Goal: Find specific page/section: Locate item on page

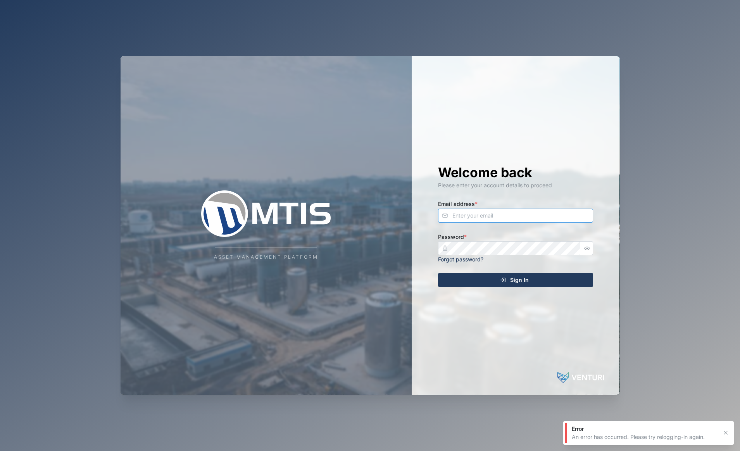
type input "[EMAIL_ADDRESS][DOMAIN_NAME]"
click at [516, 279] on button "Sign In" at bounding box center [515, 280] width 155 height 14
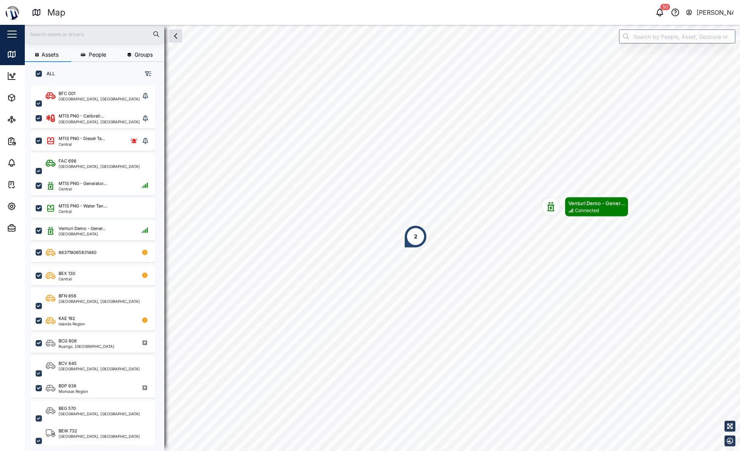
scroll to position [356, 121]
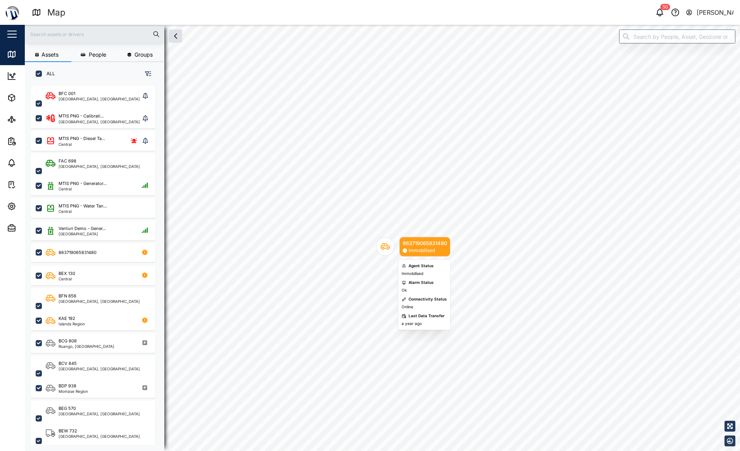
click at [381, 247] on icon "Map marker" at bounding box center [385, 246] width 9 height 9
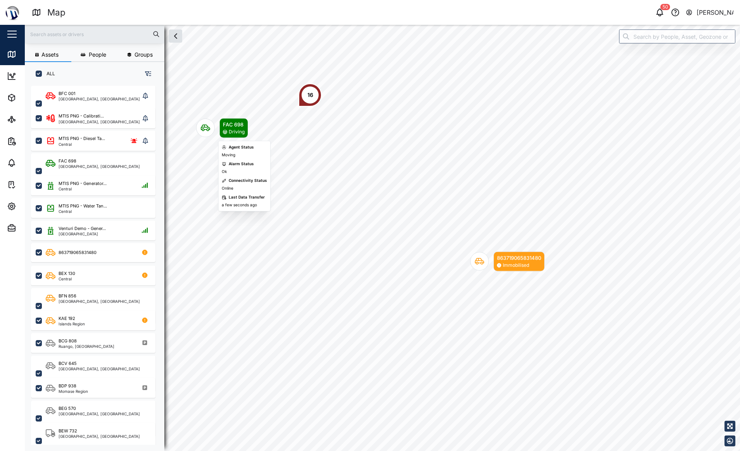
click at [200, 124] on div "Map marker" at bounding box center [205, 128] width 19 height 19
